Goal: Navigation & Orientation: Find specific page/section

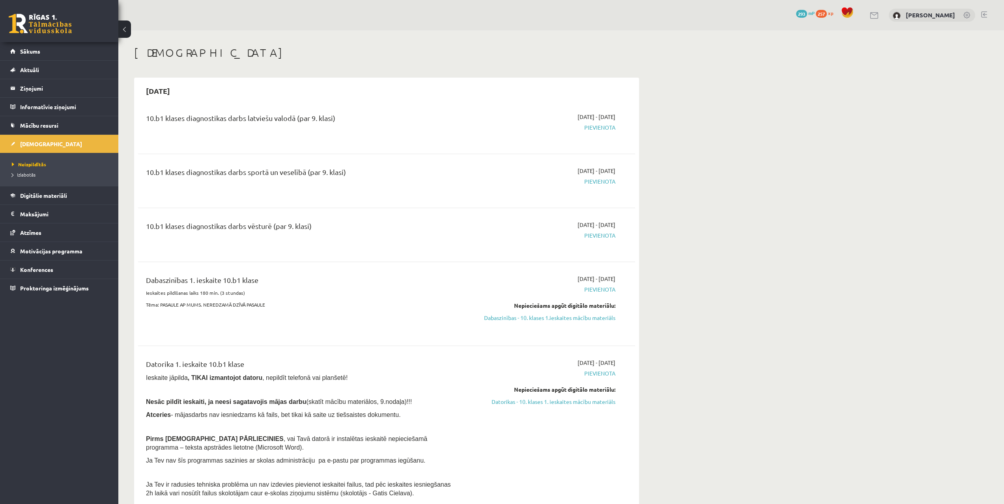
scroll to position [653, 0]
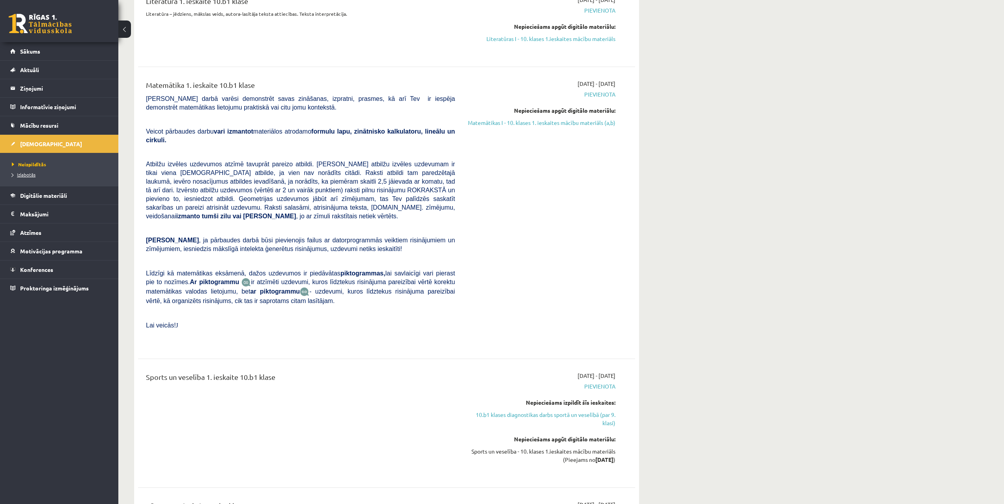
click at [29, 172] on span "Izlabotās" at bounding box center [24, 175] width 24 height 6
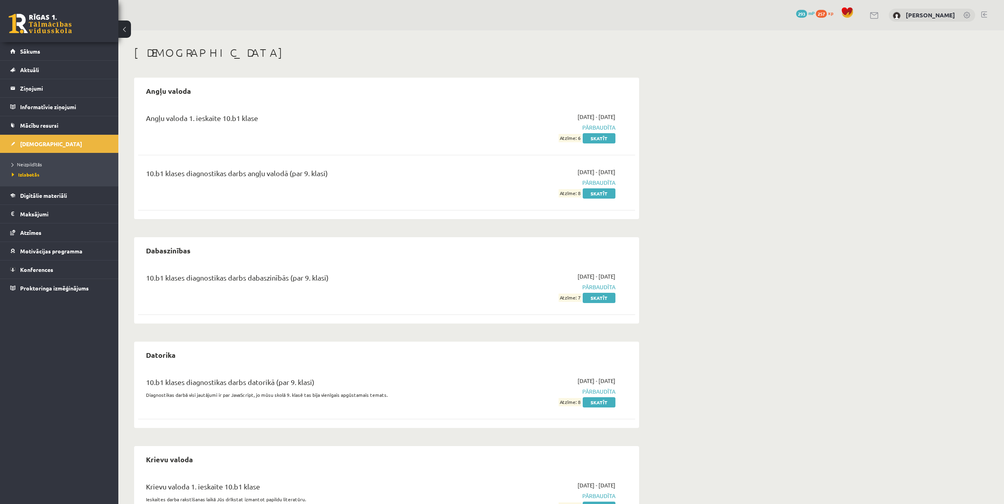
drag, startPoint x: 661, startPoint y: 259, endPoint x: 665, endPoint y: 205, distance: 54.2
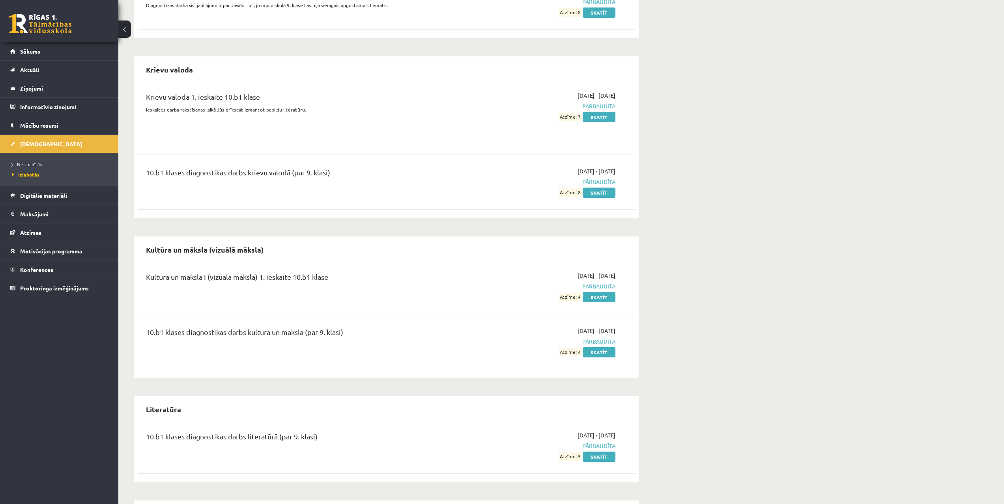
drag, startPoint x: 295, startPoint y: 113, endPoint x: 310, endPoint y: 158, distance: 47.4
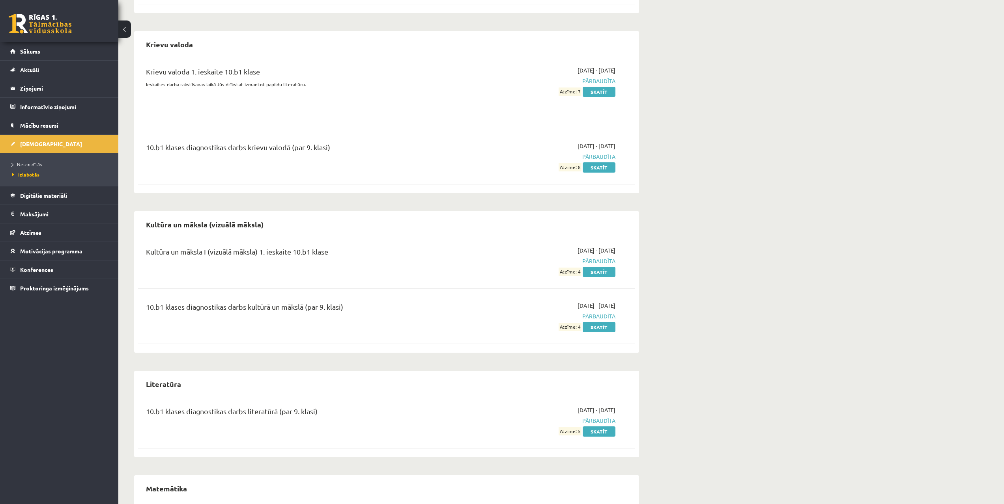
click at [44, 24] on link at bounding box center [40, 24] width 63 height 20
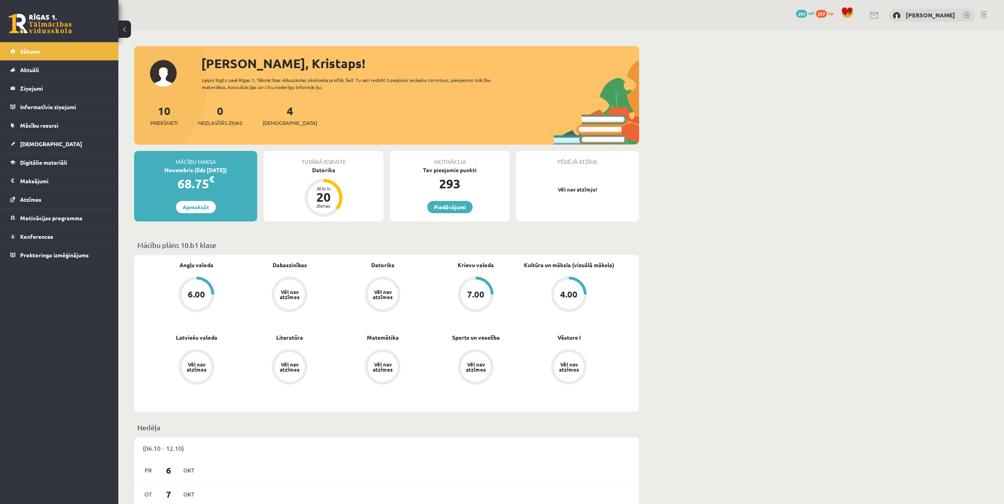
click at [796, 13] on span "293" at bounding box center [801, 14] width 11 height 8
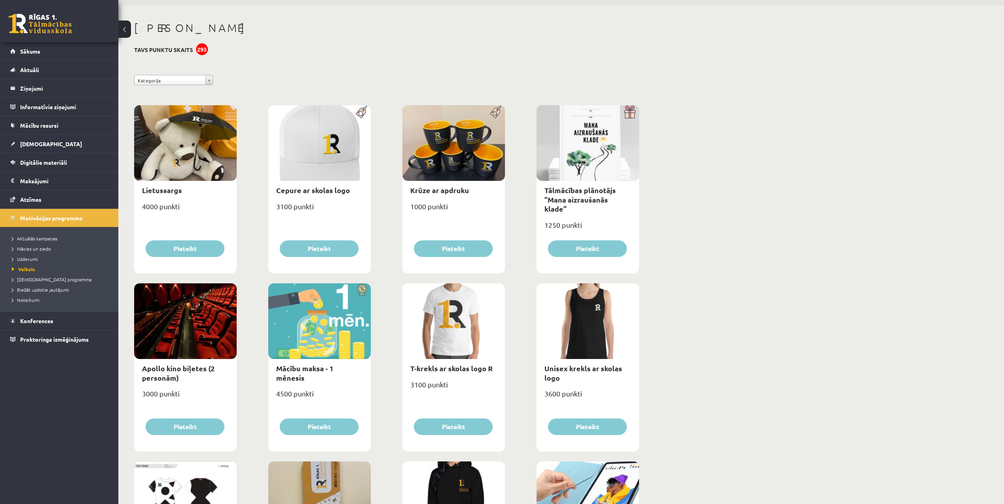
drag, startPoint x: 455, startPoint y: 90, endPoint x: 447, endPoint y: 95, distance: 9.5
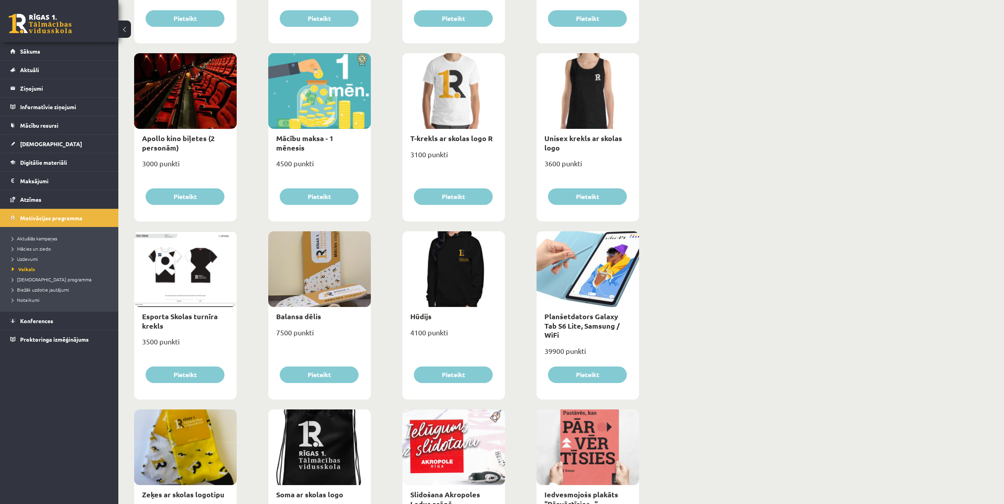
drag, startPoint x: 445, startPoint y: 104, endPoint x: 414, endPoint y: 185, distance: 85.8
